Goal: Task Accomplishment & Management: Use online tool/utility

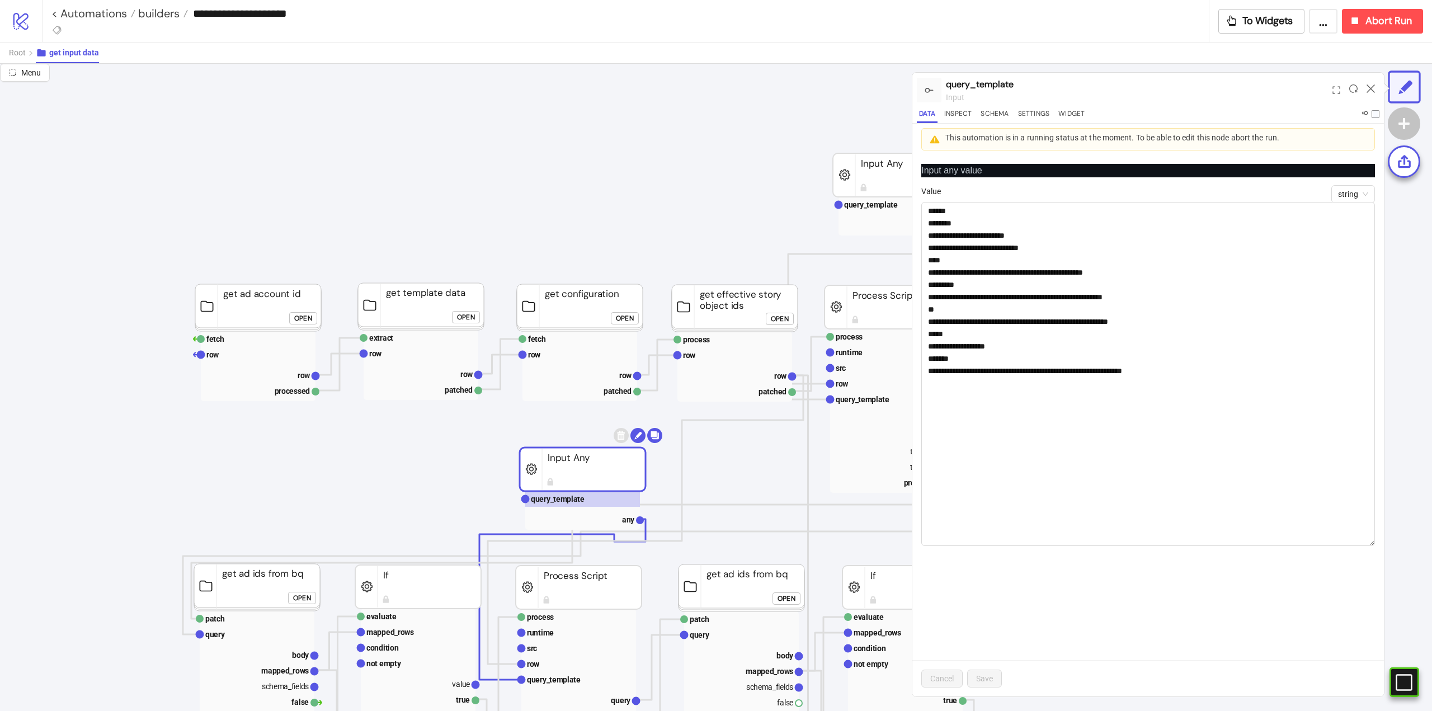
scroll to position [112, 0]
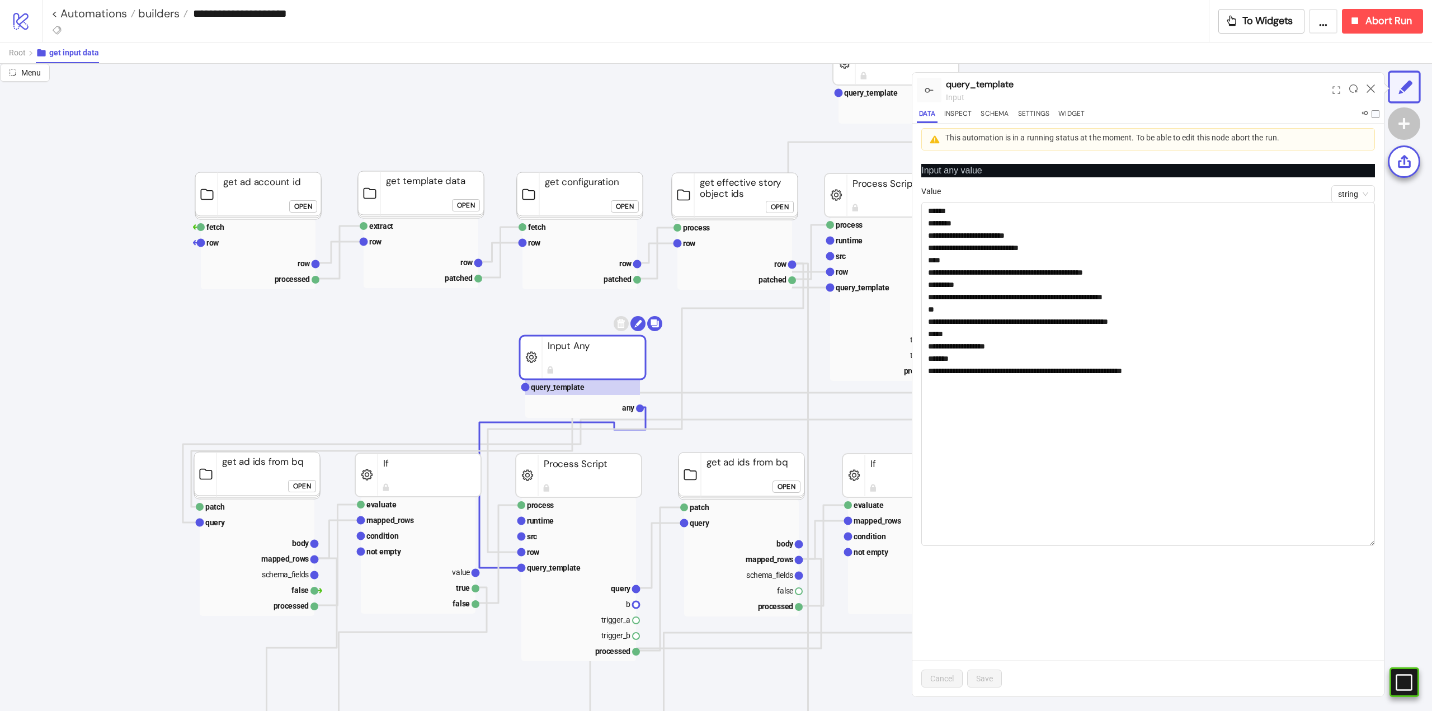
click at [1365, 88] on div at bounding box center [1370, 90] width 17 height 30
click at [1370, 92] on icon at bounding box center [1371, 88] width 8 height 8
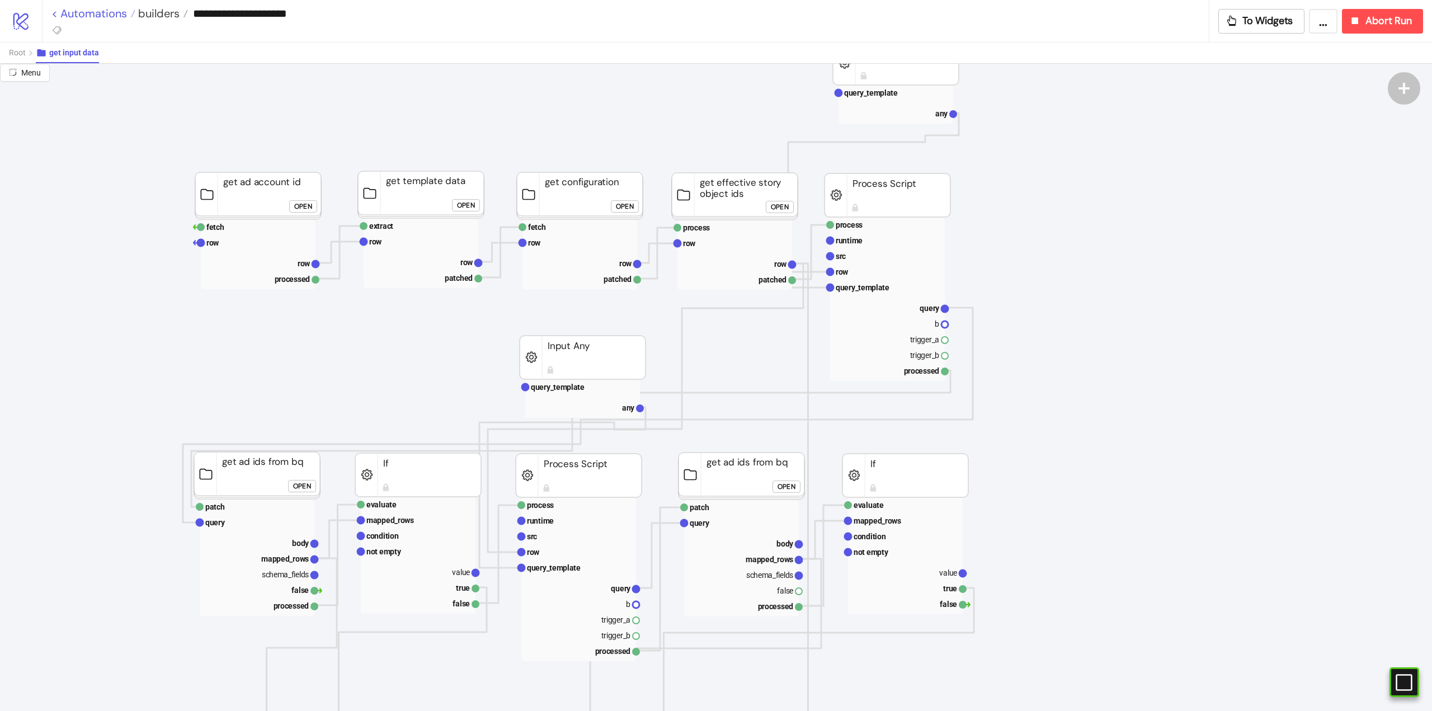
click at [91, 12] on link "< Automations" at bounding box center [93, 13] width 84 height 11
